Goal: Transaction & Acquisition: Purchase product/service

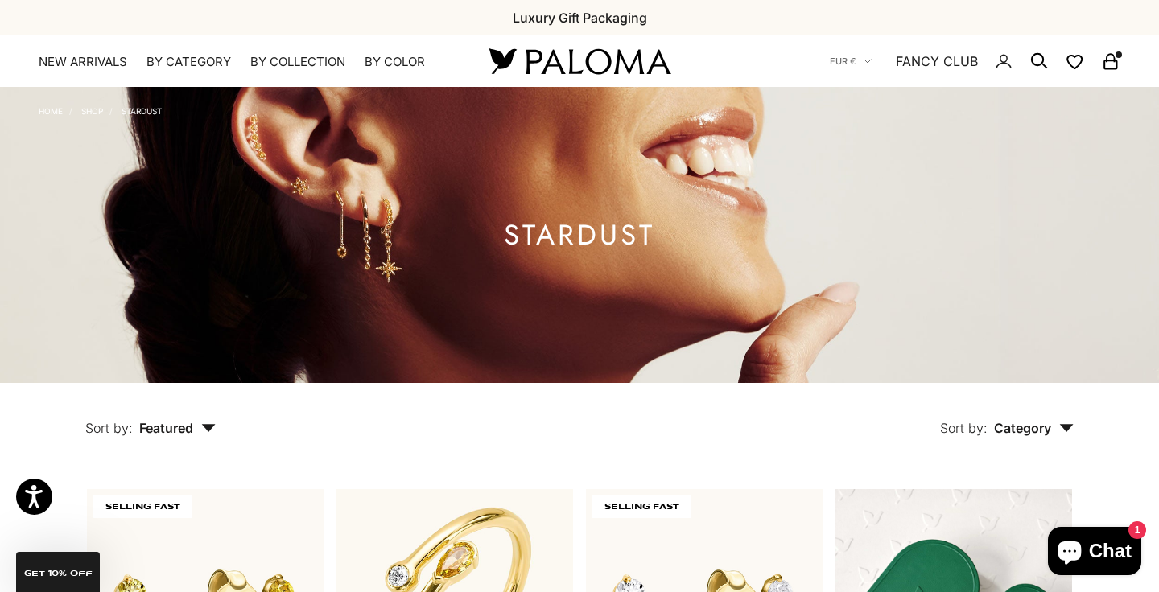
scroll to position [221, 0]
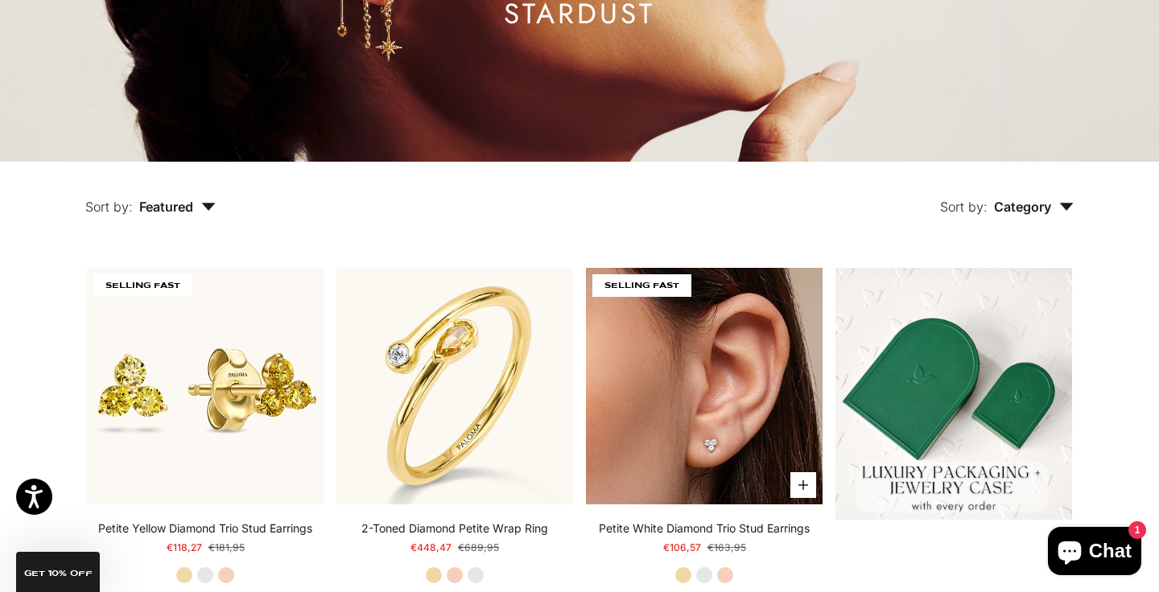
click at [761, 447] on img at bounding box center [704, 386] width 237 height 237
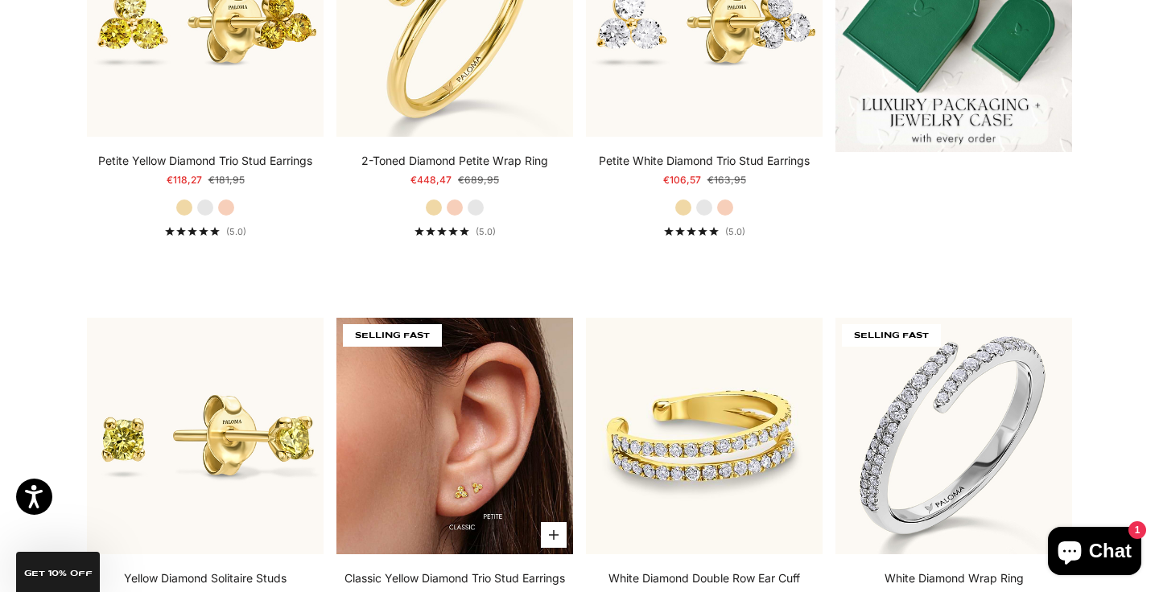
scroll to position [591, 0]
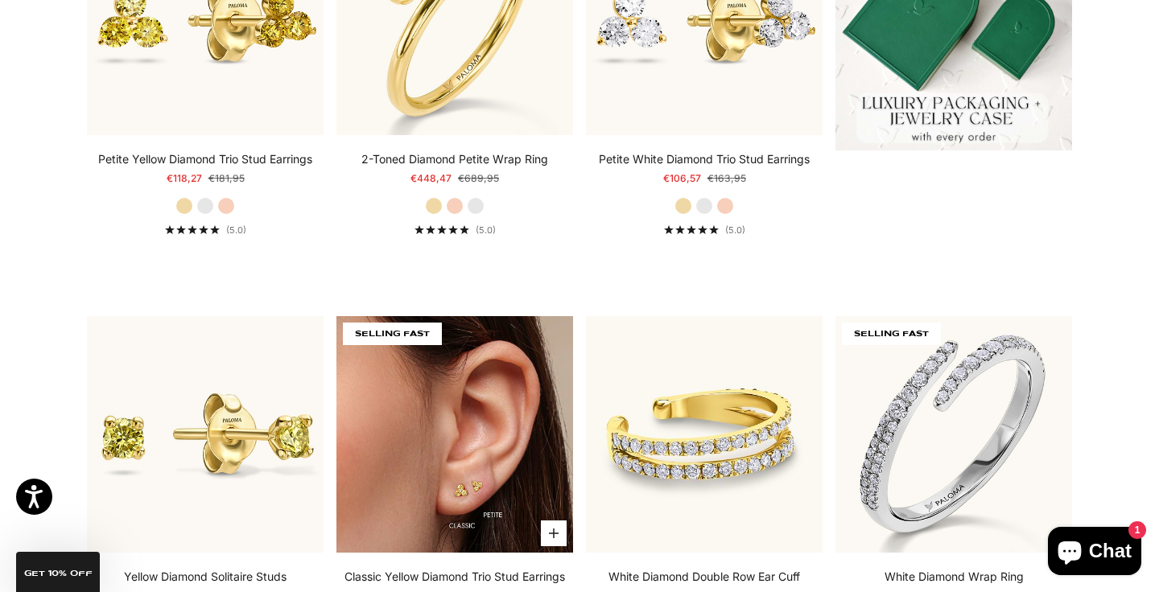
click at [449, 444] on img at bounding box center [454, 434] width 237 height 237
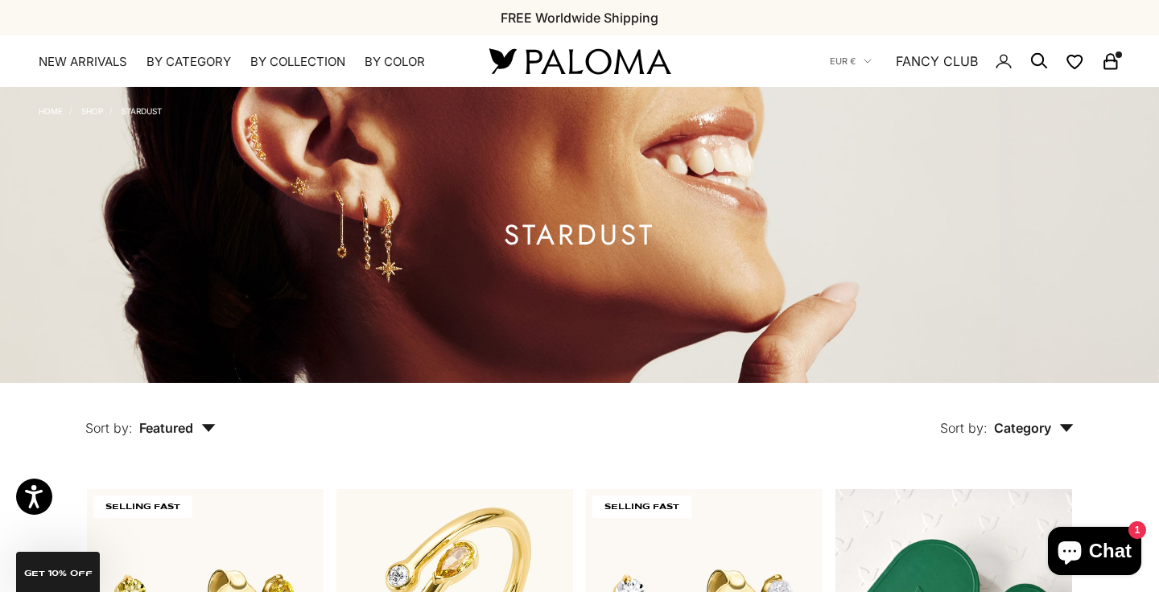
scroll to position [0, 0]
click at [76, 65] on link "NEW ARRIVALS" at bounding box center [83, 62] width 89 height 16
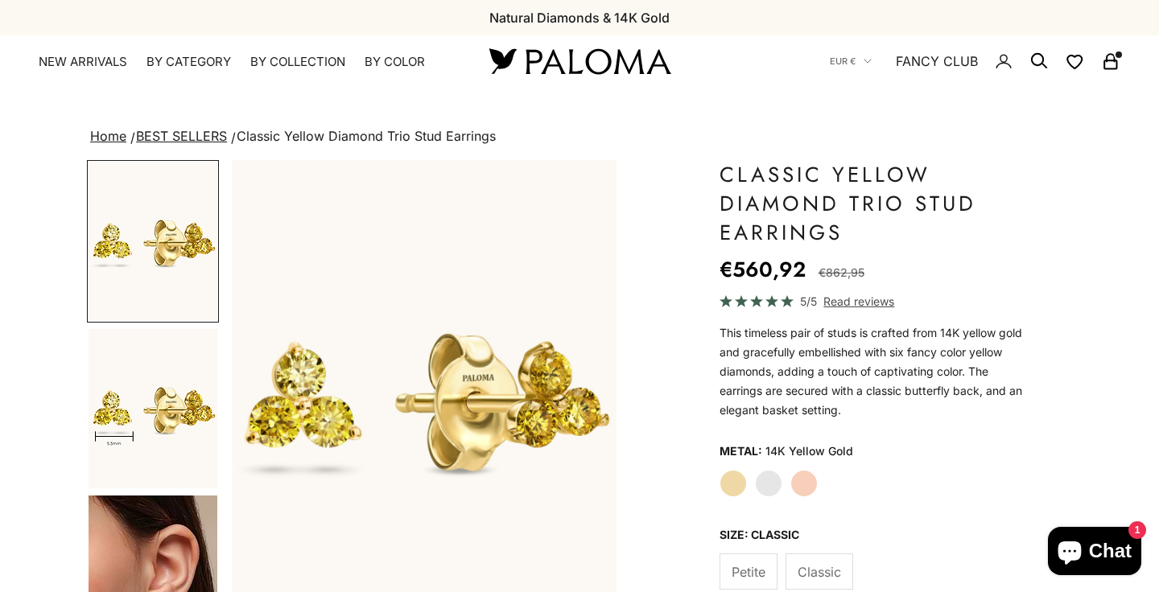
click at [775, 476] on label "White Gold" at bounding box center [768, 483] width 27 height 27
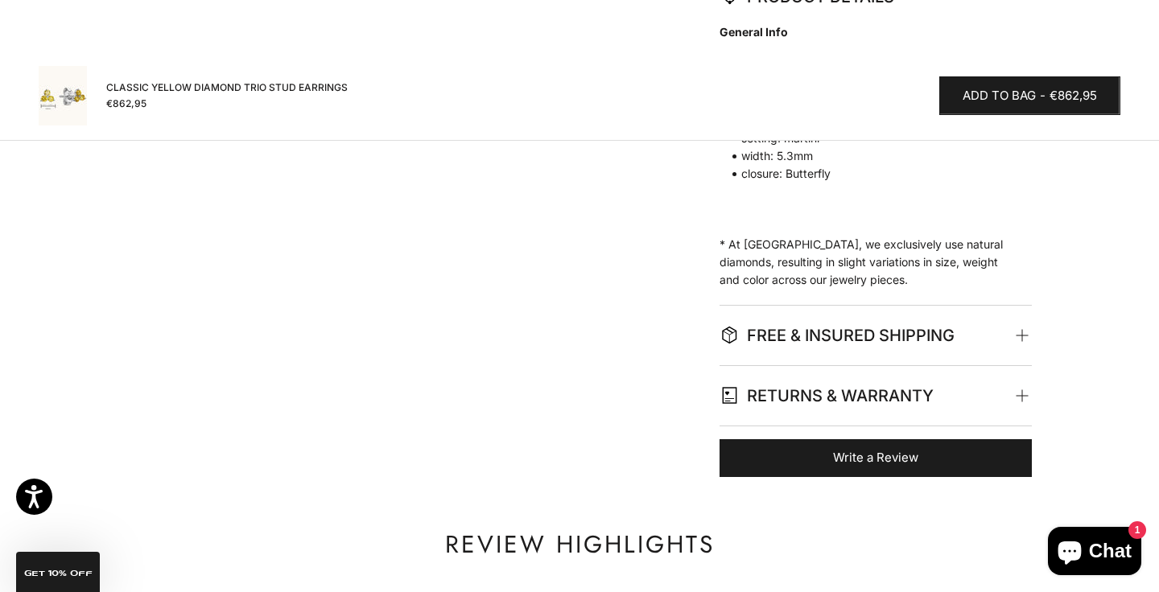
scroll to position [1256, 0]
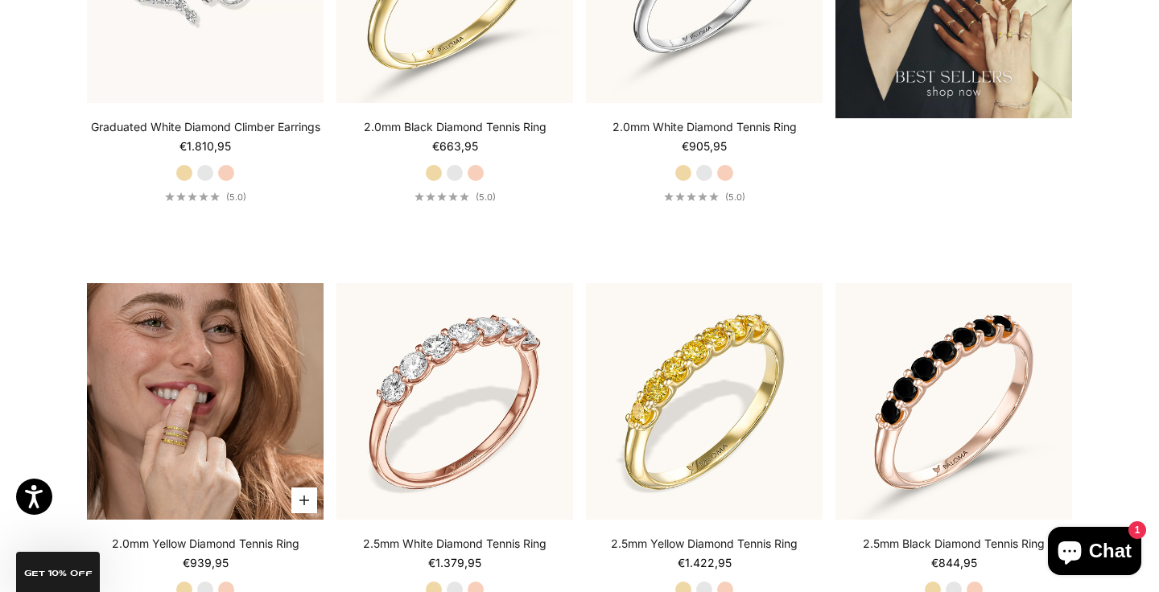
scroll to position [2269, 0]
